Goal: Task Accomplishment & Management: Use online tool/utility

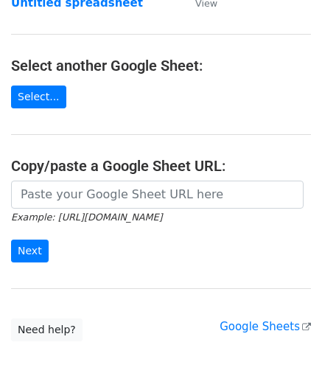
scroll to position [147, 0]
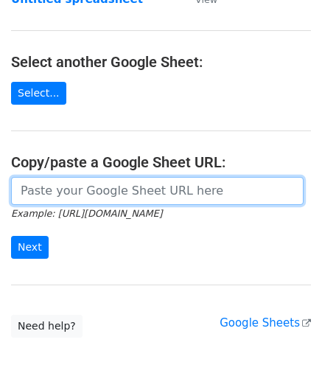
click at [71, 188] on input "url" at bounding box center [157, 191] width 293 height 28
paste input "[URL][DOMAIN_NAME]"
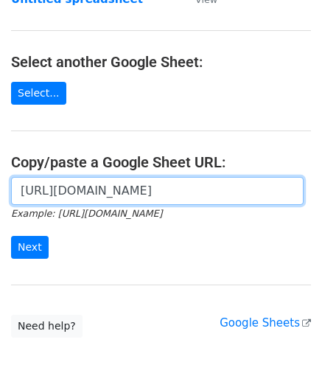
scroll to position [0, 313]
type input "[URL][DOMAIN_NAME]"
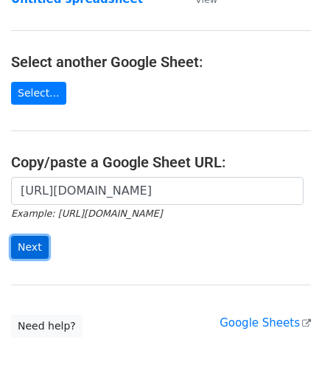
click at [32, 238] on input "Next" at bounding box center [30, 247] width 38 height 23
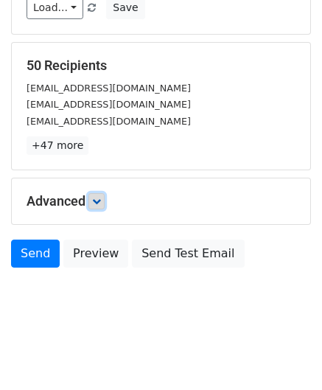
click at [102, 194] on link at bounding box center [96, 201] width 16 height 16
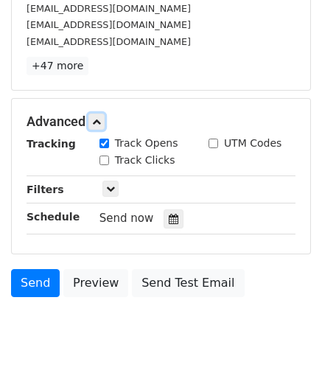
scroll to position [293, 0]
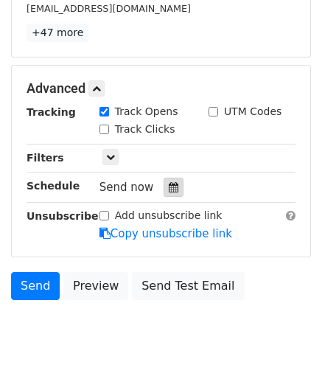
click at [164, 184] on div at bounding box center [174, 187] width 20 height 19
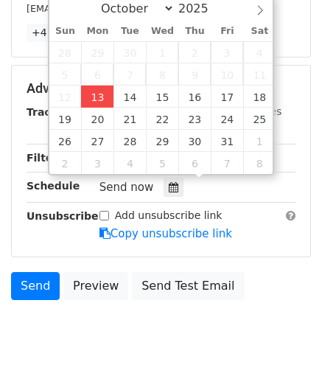
type input "2025-10-13 12:00"
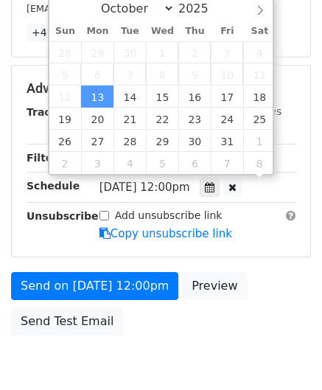
scroll to position [0, 0]
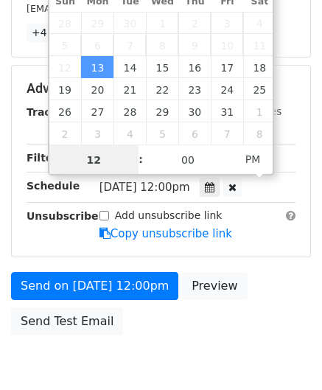
type input "2"
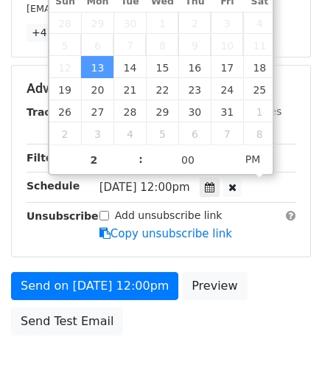
type input "2025-10-13 14:00"
click at [212, 358] on body "New Campaign Daily emails left: 50 Google Sheet: Untitled spreadsheet Variables…" at bounding box center [161, 59] width 322 height 683
